Goal: Task Accomplishment & Management: Manage account settings

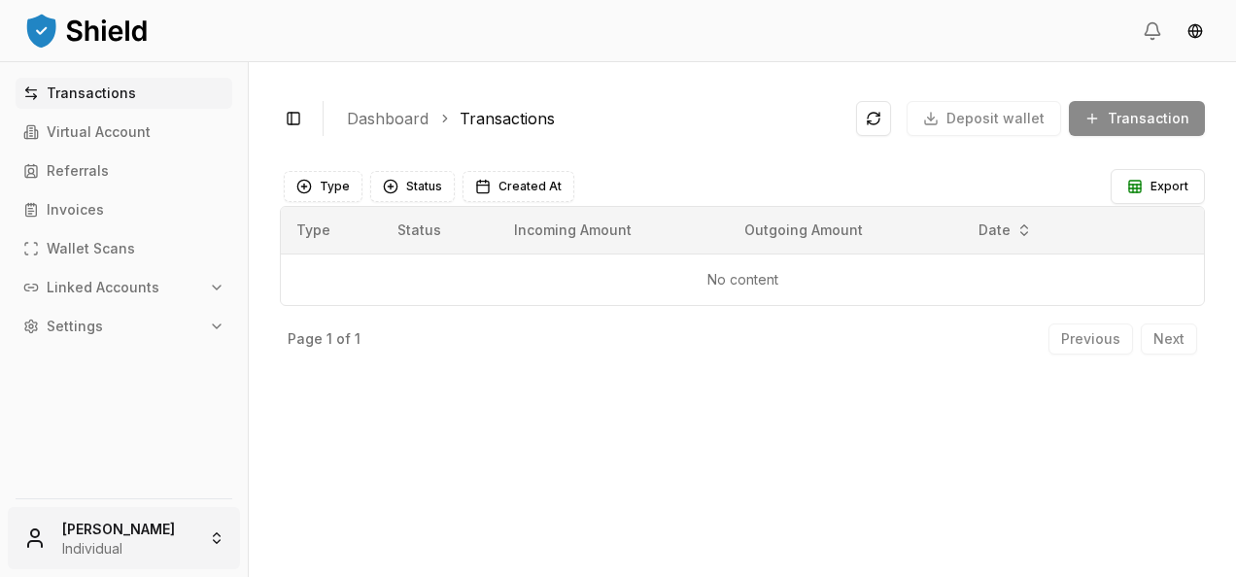
click at [142, 534] on html "Transactions Virtual Account Referrals Invoices Wallet Scans Linked Accounts Se…" at bounding box center [618, 288] width 1236 height 577
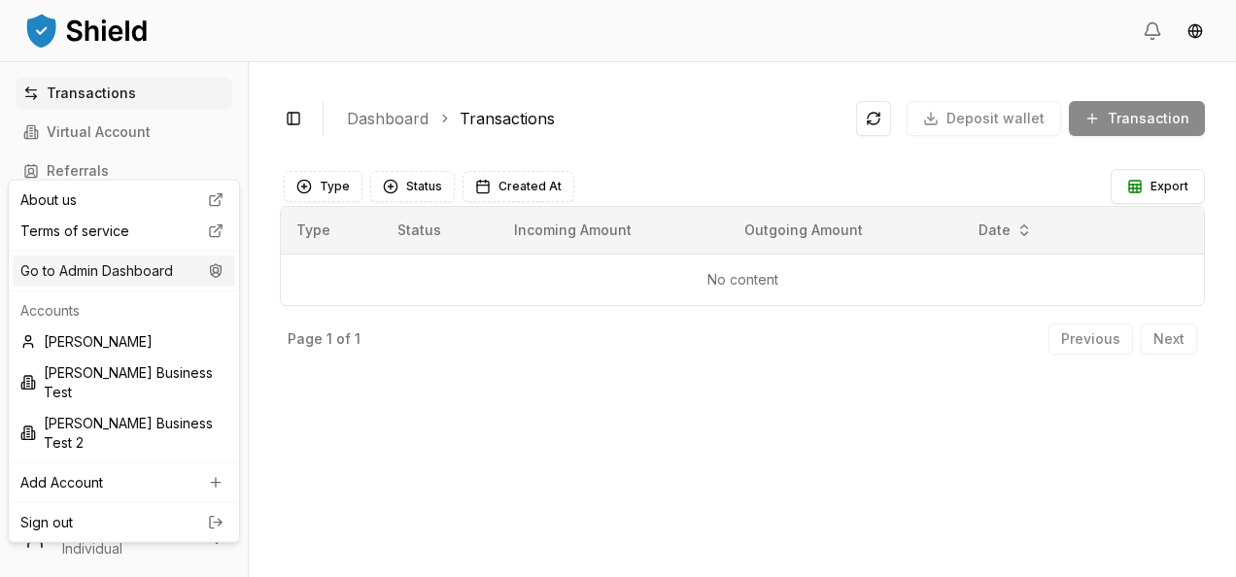
click at [146, 280] on div "Go to Admin Dashboard" at bounding box center [124, 270] width 222 height 31
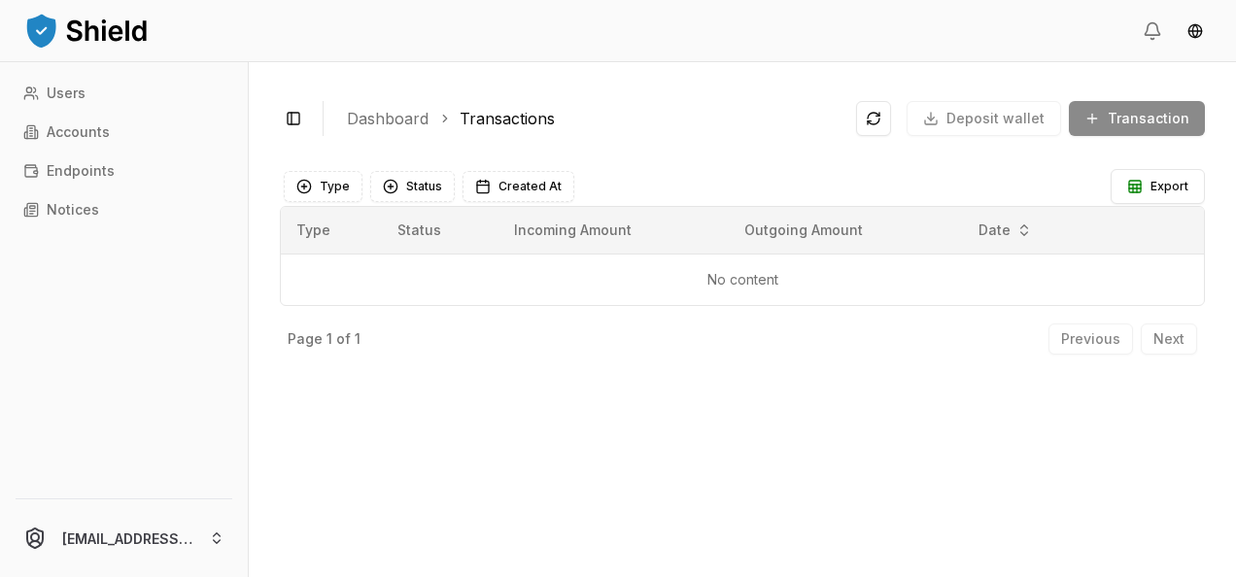
click at [148, 231] on div "Users Accounts Endpoints Notices" at bounding box center [124, 276] width 248 height 397
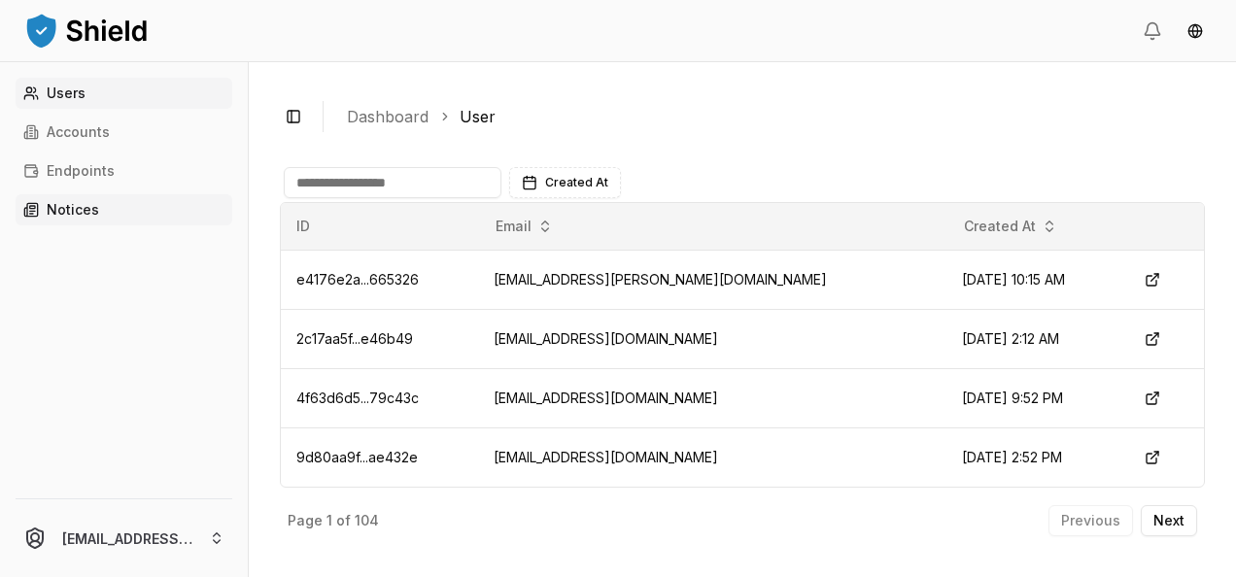
click at [140, 223] on link "Notices" at bounding box center [124, 209] width 217 height 31
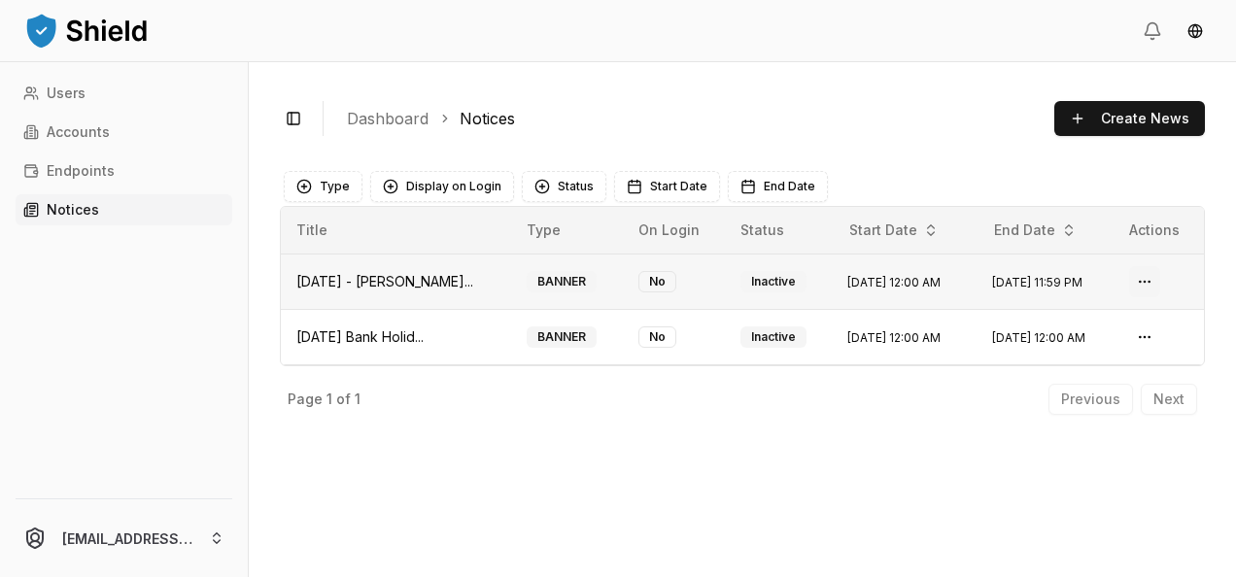
click at [1149, 280] on html "Users Accounts Endpoints Notices ferminmorello@gmail.com Toggle Sidebar Dashboa…" at bounding box center [618, 288] width 1236 height 577
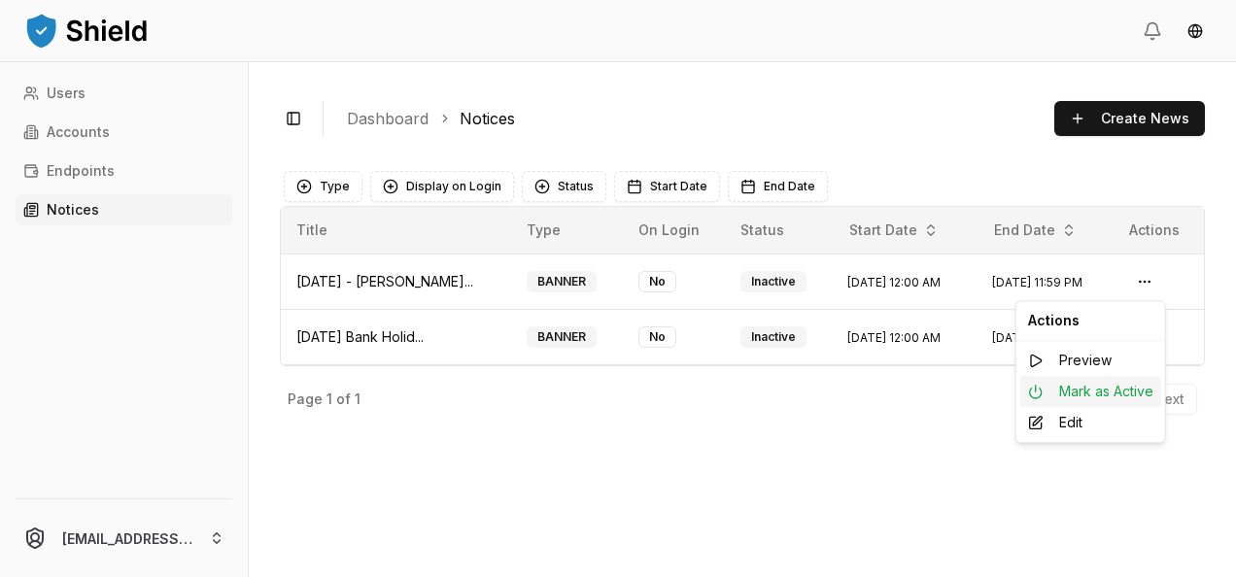
click at [1086, 392] on div "Mark as Active" at bounding box center [1090, 391] width 141 height 31
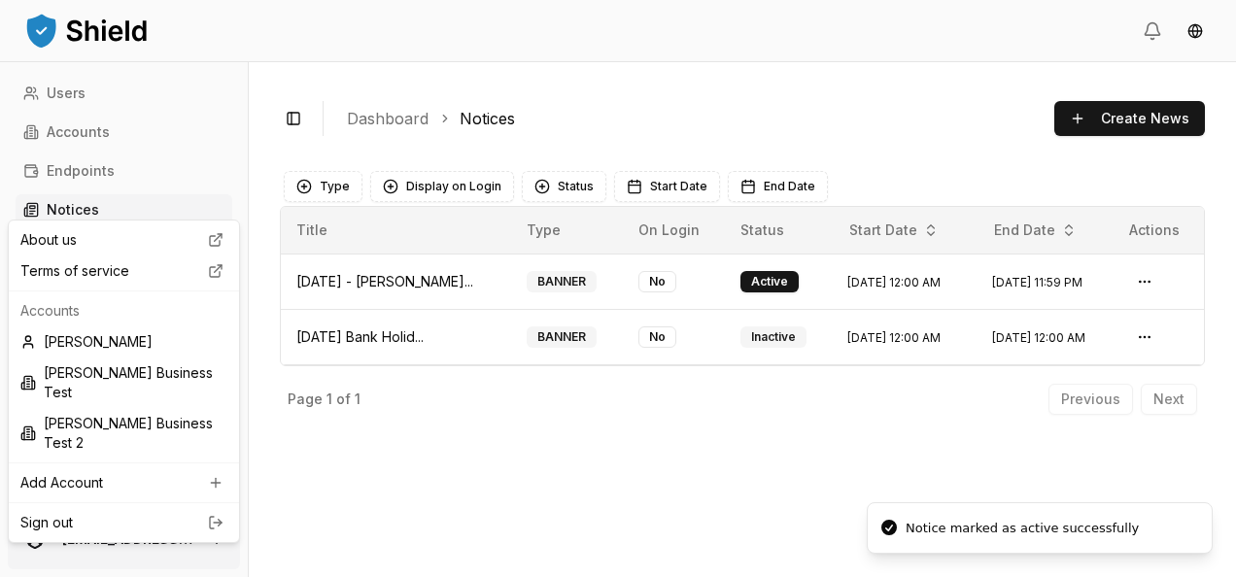
click at [222, 522] on html "Users Accounts Endpoints Notices ferminmorello@gmail.com Toggle Sidebar Dashboa…" at bounding box center [618, 288] width 1236 height 577
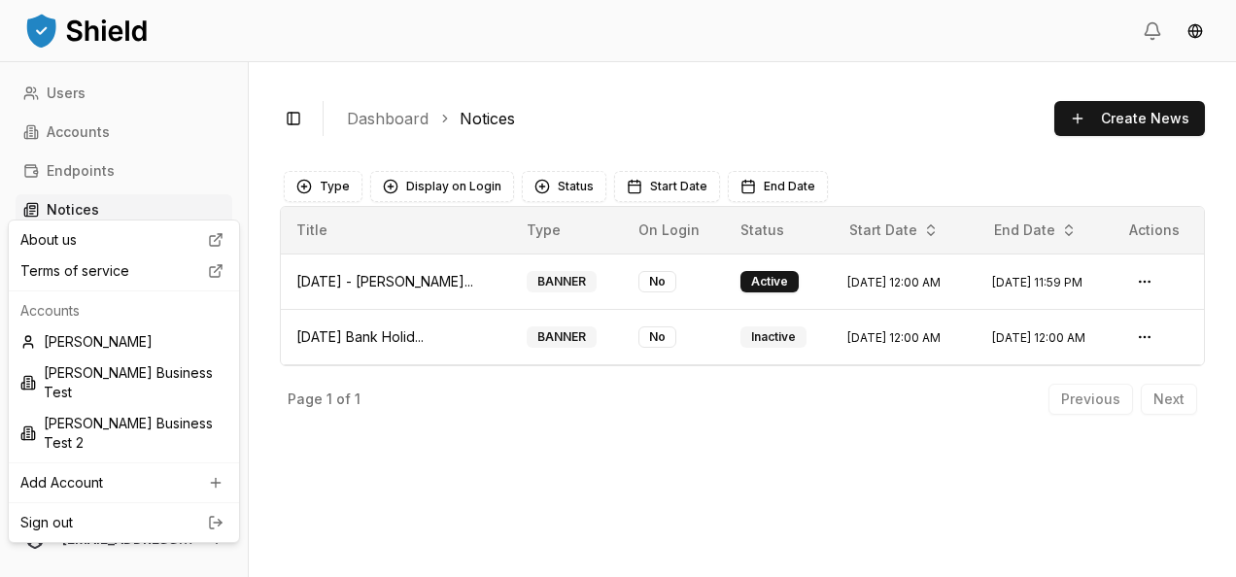
click at [336, 436] on html "Users Accounts Endpoints Notices ferminmorello@gmail.com Toggle Sidebar Dashboa…" at bounding box center [618, 288] width 1236 height 577
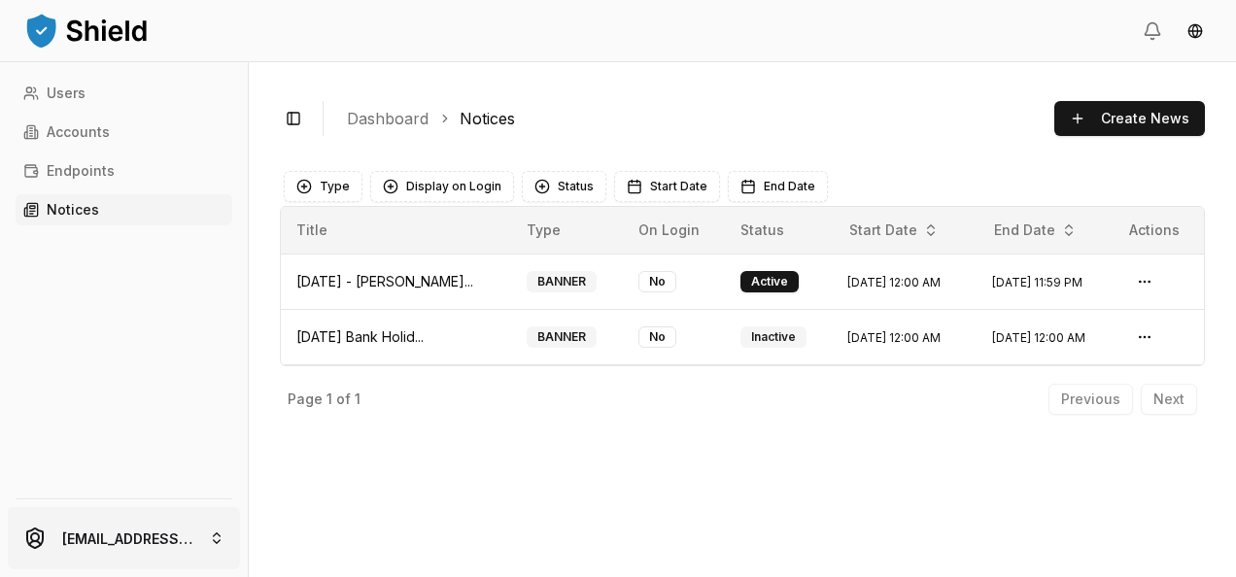
click at [117, 531] on html "Users Accounts Endpoints Notices ferminmorello@gmail.com Toggle Sidebar Dashboa…" at bounding box center [618, 288] width 1236 height 577
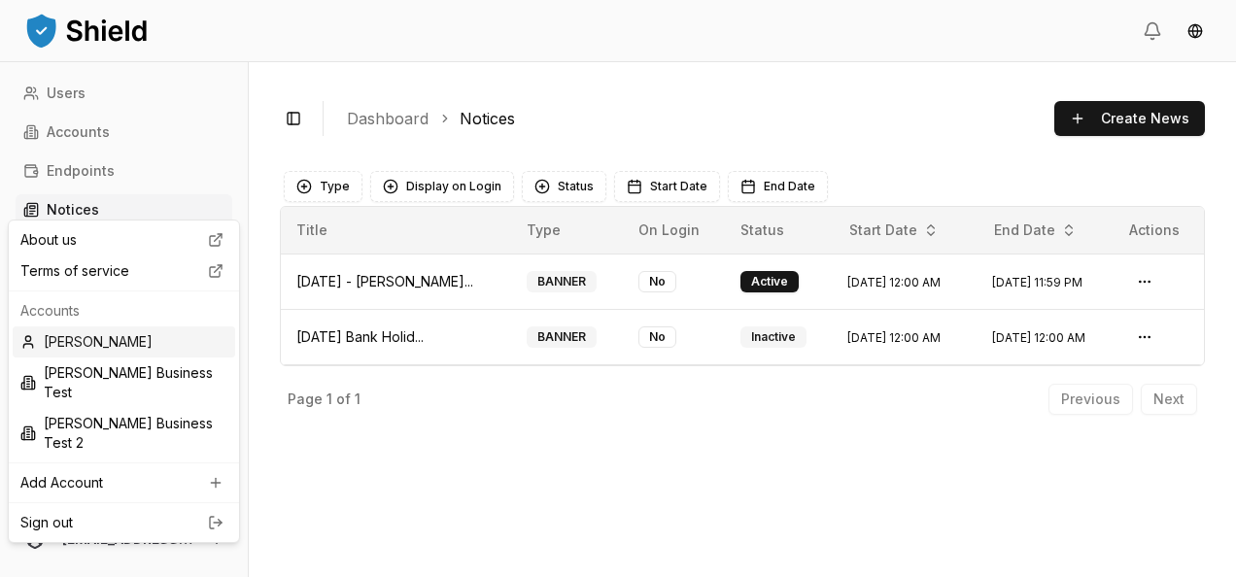
click at [128, 332] on div "[PERSON_NAME]" at bounding box center [124, 341] width 222 height 31
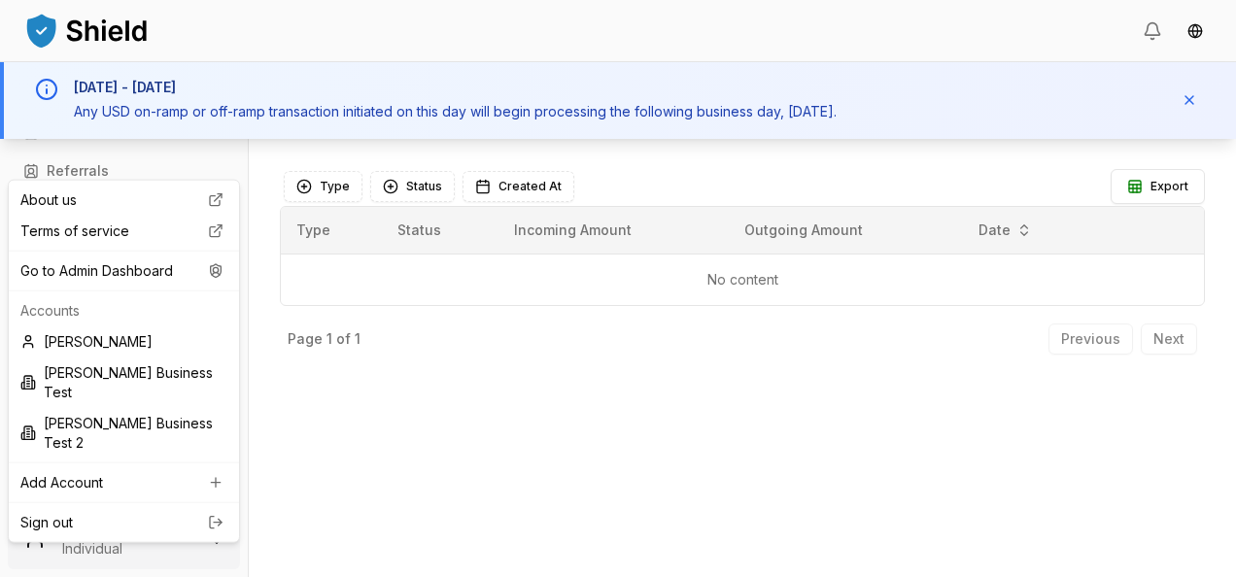
click at [128, 538] on html "Transactions Virtual Account Referrals Invoices Wallet Scans Linked Accounts Se…" at bounding box center [618, 288] width 1236 height 577
click at [158, 276] on div "Go to Admin Dashboard" at bounding box center [124, 270] width 222 height 31
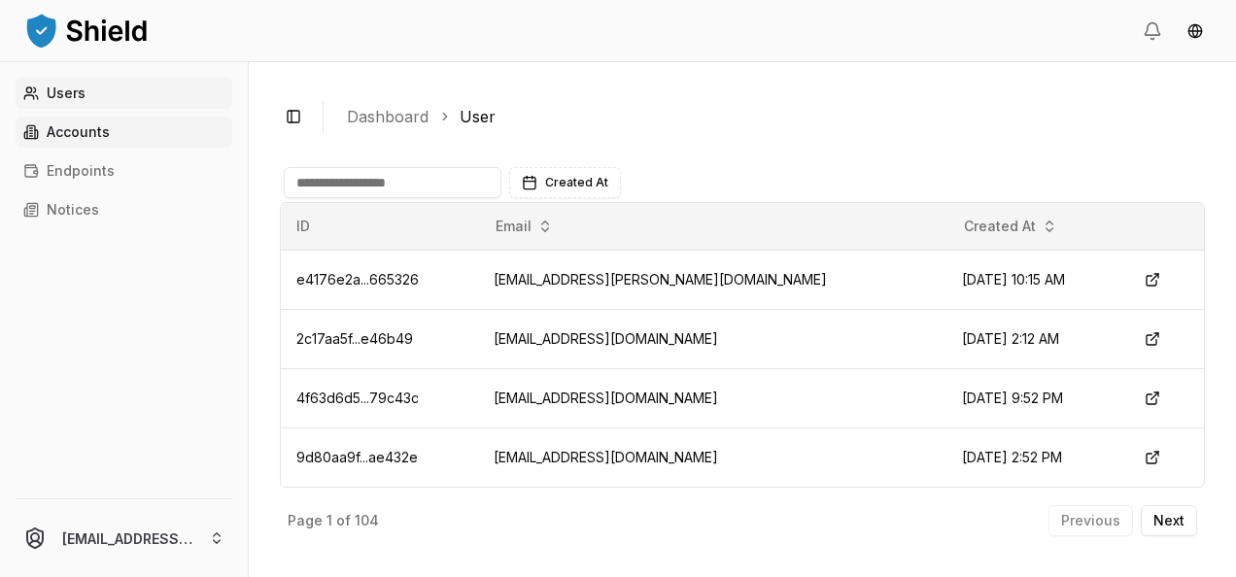
click at [109, 135] on link "Accounts" at bounding box center [124, 132] width 217 height 31
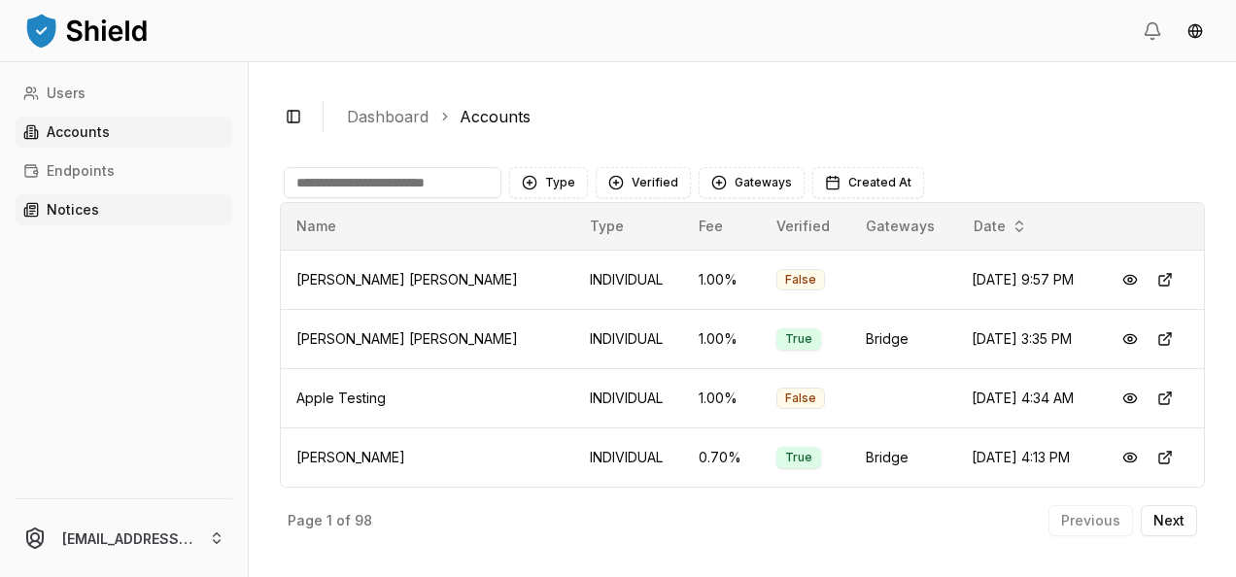
click at [144, 212] on link "Notices" at bounding box center [124, 209] width 217 height 31
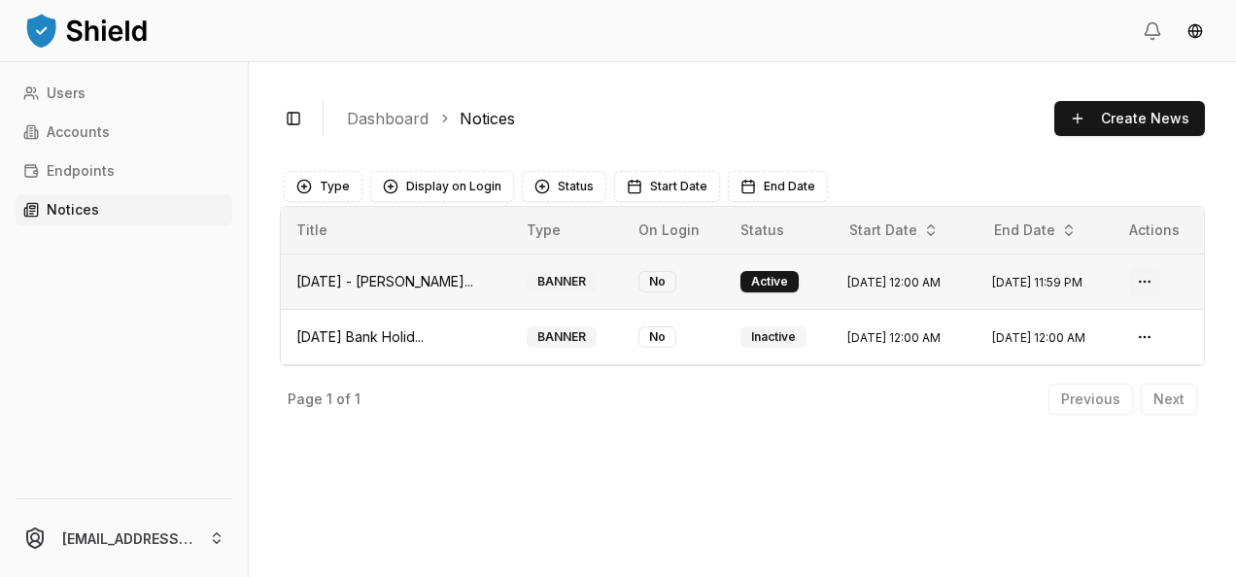
click at [1150, 272] on html "Users Accounts Endpoints Notices ferminmorello@gmail.com Toggle Sidebar Dashboa…" at bounding box center [618, 288] width 1236 height 577
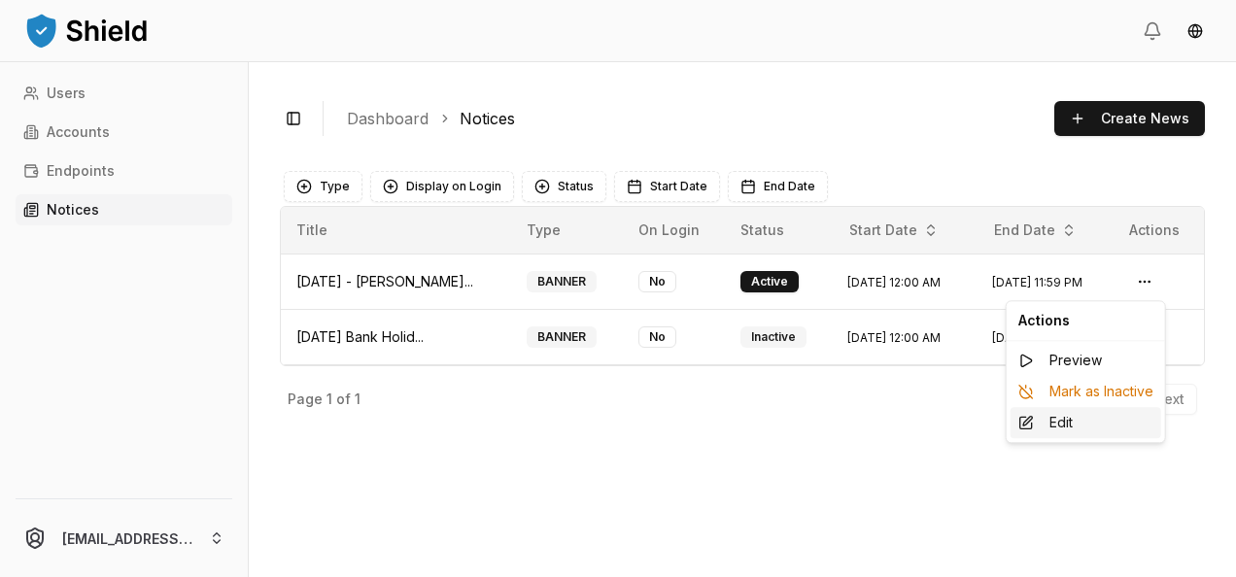
click at [1062, 420] on div "Edit" at bounding box center [1085, 422] width 151 height 31
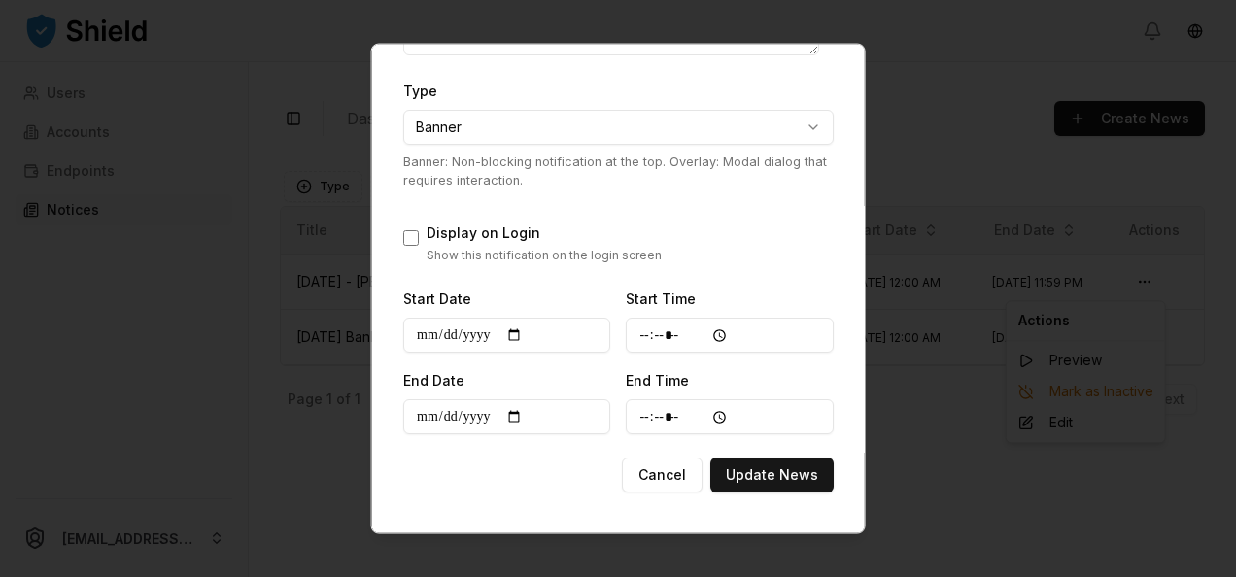
scroll to position [338, 0]
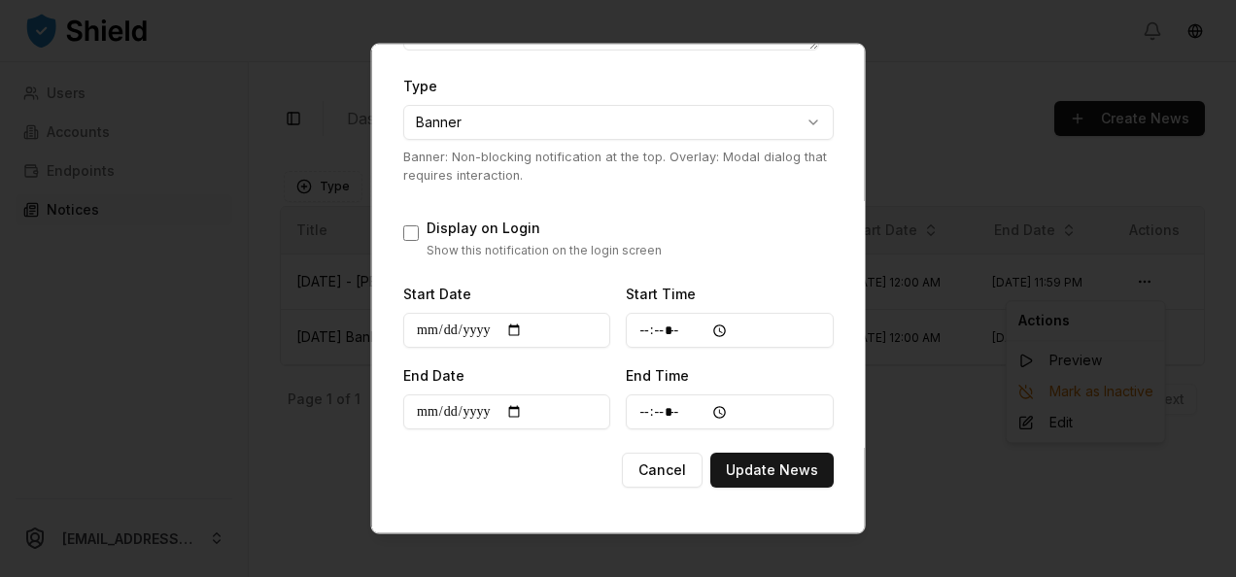
click at [695, 328] on input "*****" at bounding box center [729, 330] width 207 height 35
type input "*****"
click at [758, 466] on button "Update News" at bounding box center [770, 470] width 123 height 35
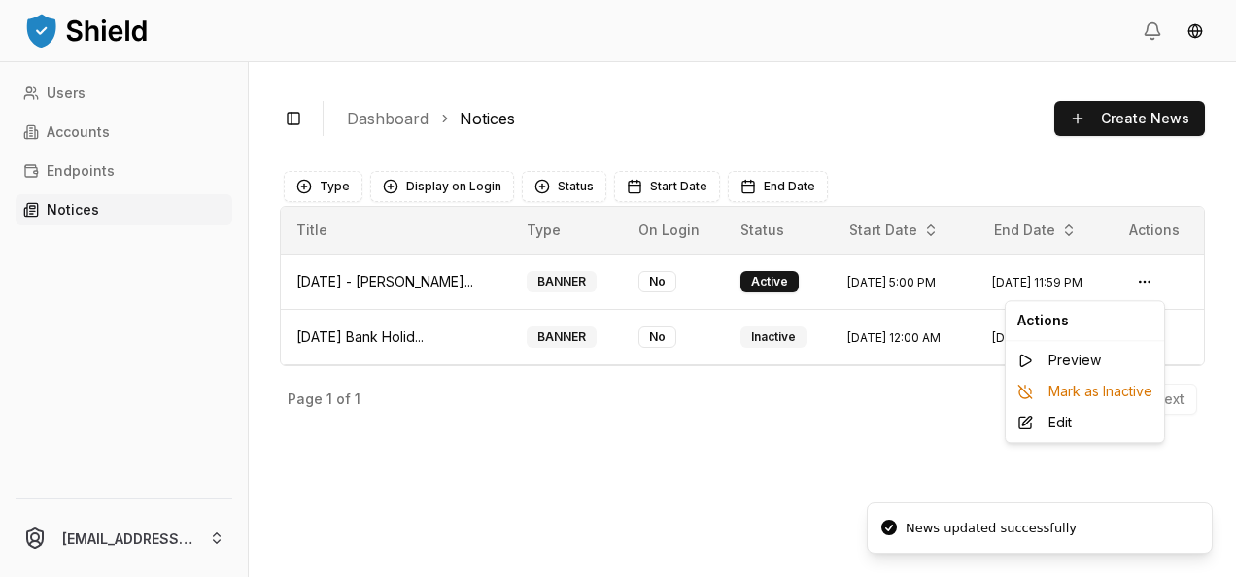
click at [186, 538] on html "Users Accounts Endpoints Notices ferminmorello@gmail.com Toggle Sidebar Dashboa…" at bounding box center [618, 288] width 1236 height 577
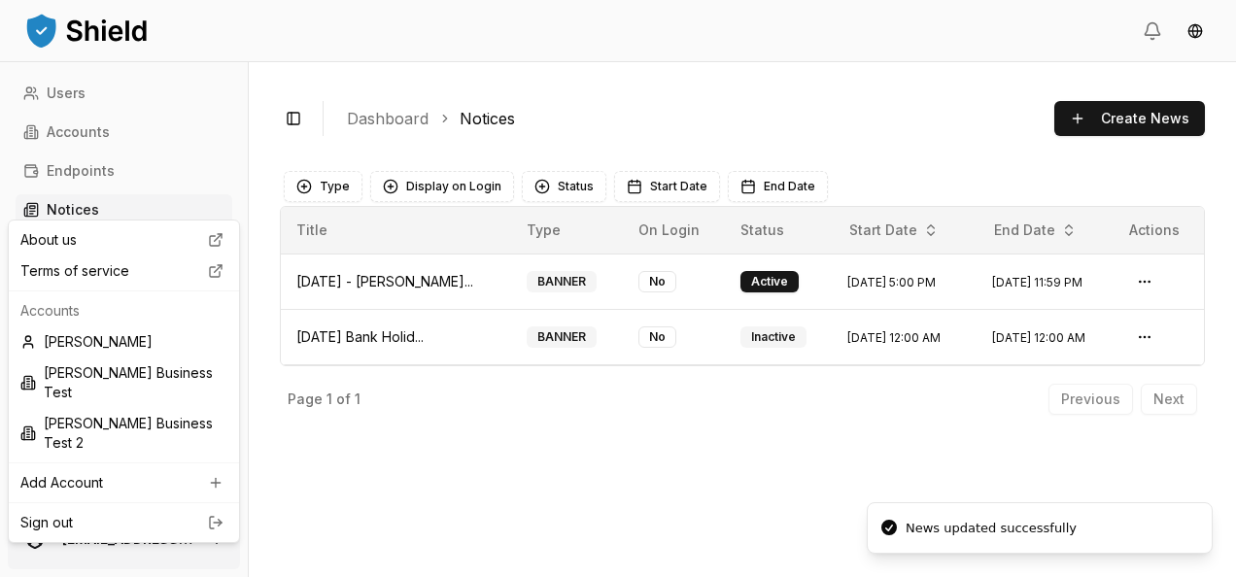
click at [96, 548] on html "Users Accounts Endpoints Notices ferminmorello@gmail.com Toggle Sidebar Dashboa…" at bounding box center [618, 288] width 1236 height 577
click at [146, 333] on div "[PERSON_NAME]" at bounding box center [124, 341] width 222 height 31
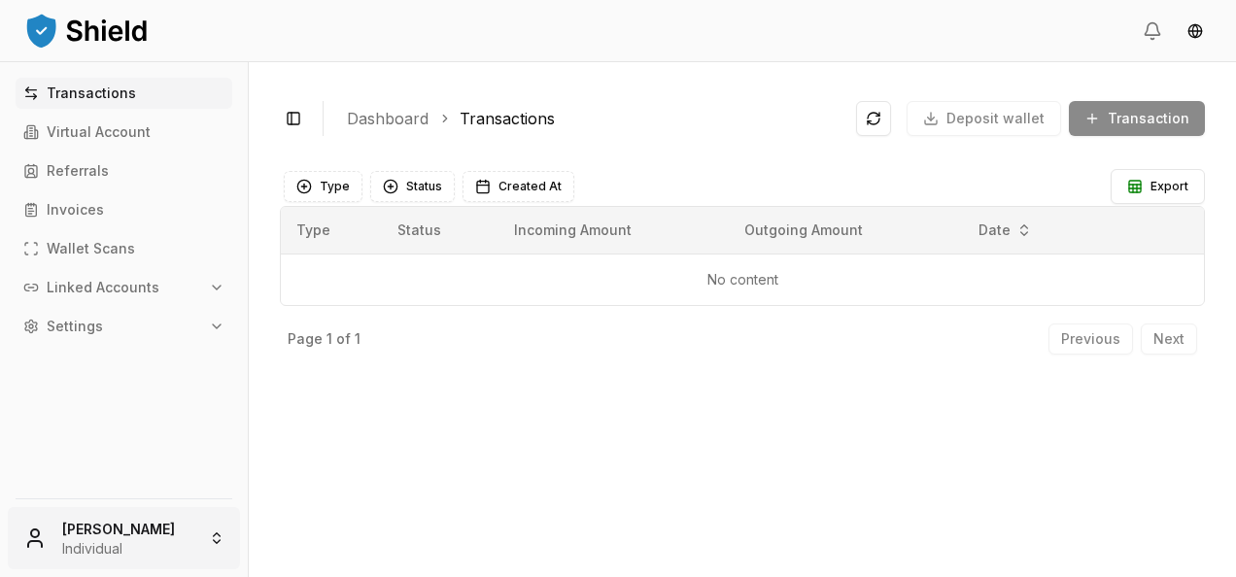
click at [119, 523] on html "Transactions Virtual Account Referrals Invoices Wallet Scans Linked Accounts Se…" at bounding box center [618, 288] width 1236 height 577
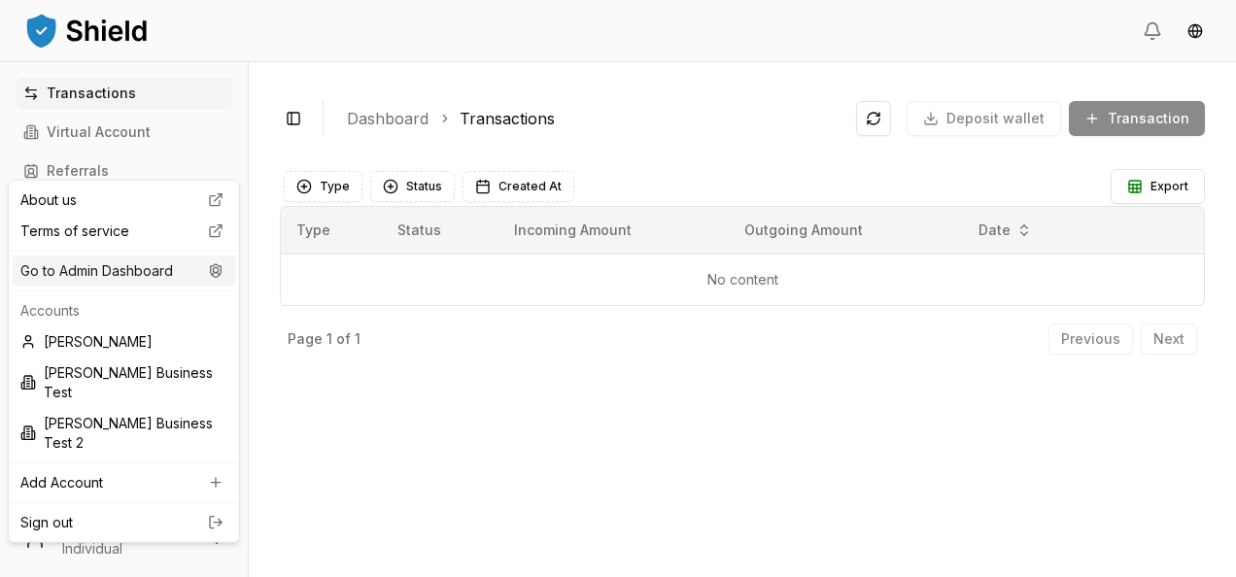
click at [119, 274] on div "Go to Admin Dashboard" at bounding box center [124, 270] width 222 height 31
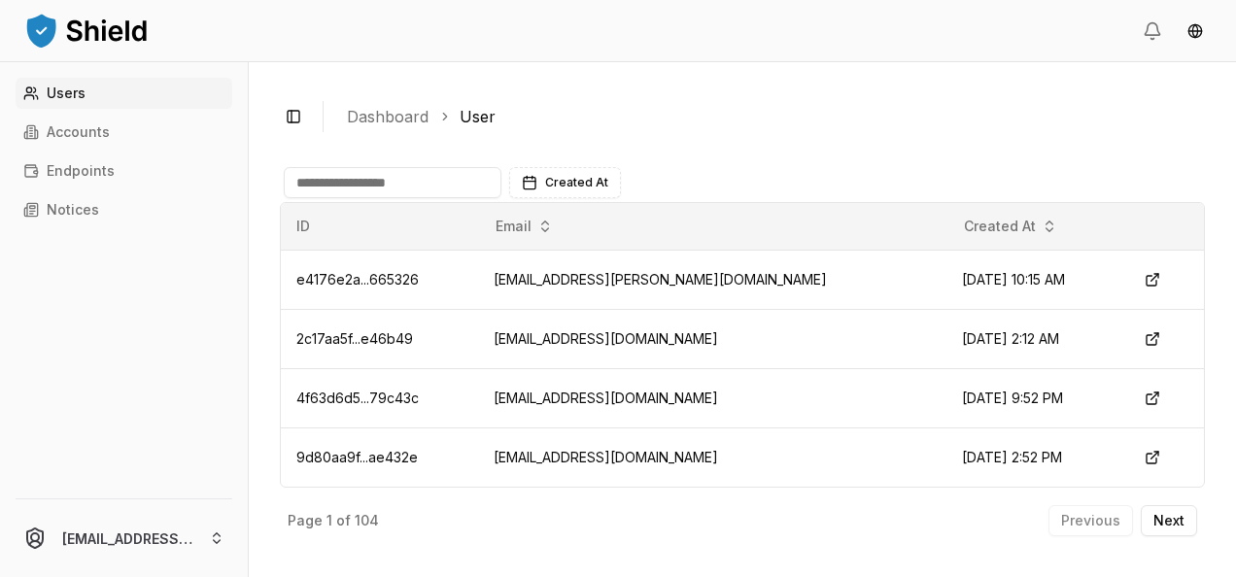
click at [153, 225] on div "Users Accounts Endpoints Notices" at bounding box center [124, 276] width 248 height 397
click at [143, 220] on link "Notices" at bounding box center [124, 209] width 217 height 31
